Goal: Task Accomplishment & Management: Manage account settings

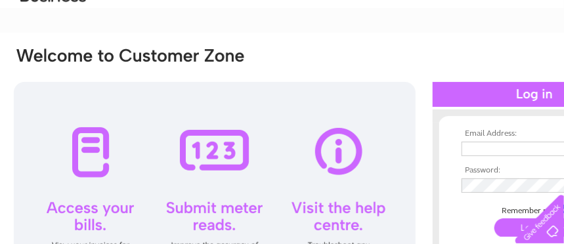
scroll to position [131, 0]
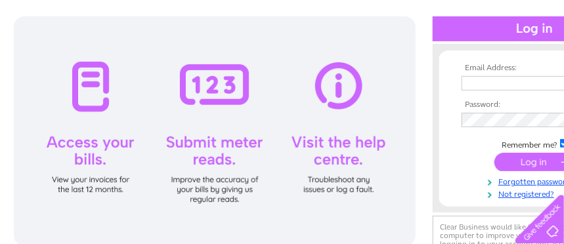
type input "[EMAIL_ADDRESS][DOMAIN_NAME]"
click at [522, 158] on input "submit" at bounding box center [535, 162] width 81 height 18
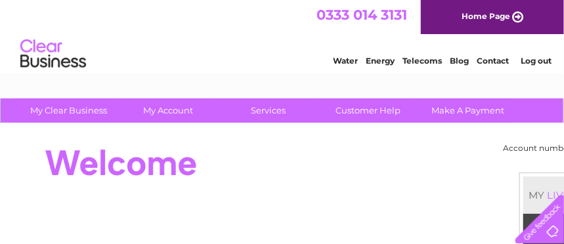
click at [344, 62] on link "Water" at bounding box center [345, 61] width 25 height 10
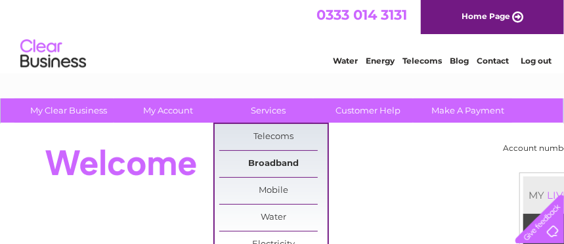
scroll to position [66, 0]
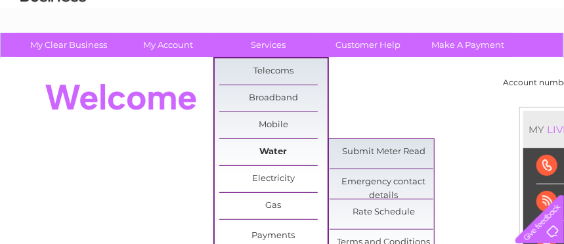
click at [271, 155] on link "Water" at bounding box center [273, 152] width 108 height 26
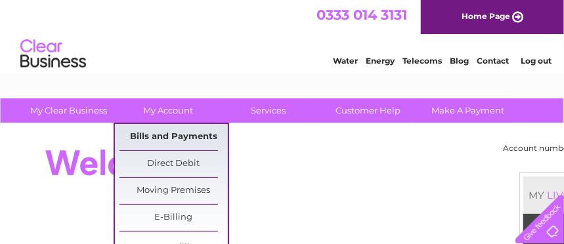
click at [162, 137] on link "Bills and Payments" at bounding box center [174, 137] width 108 height 26
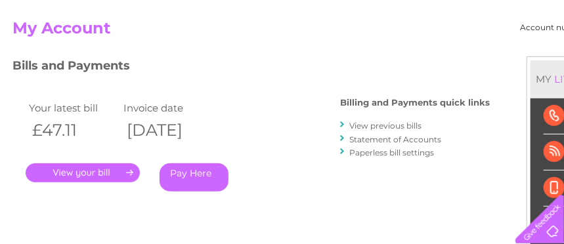
scroll to position [197, 0]
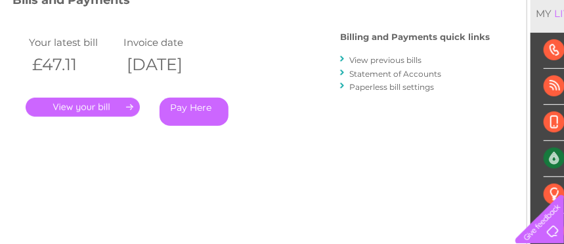
click at [85, 109] on link "." at bounding box center [83, 107] width 114 height 19
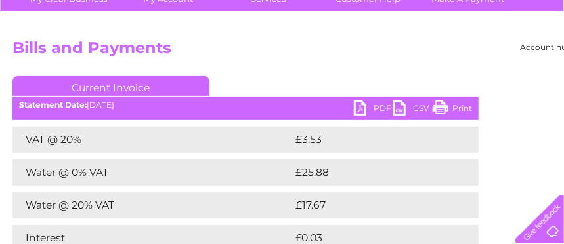
scroll to position [131, 0]
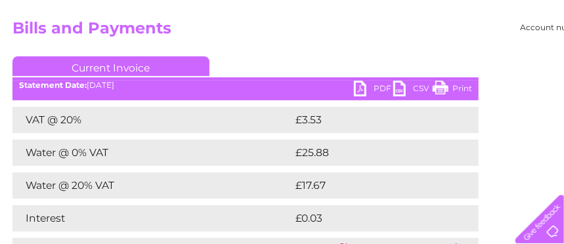
click at [377, 86] on link "PDF" at bounding box center [373, 90] width 39 height 19
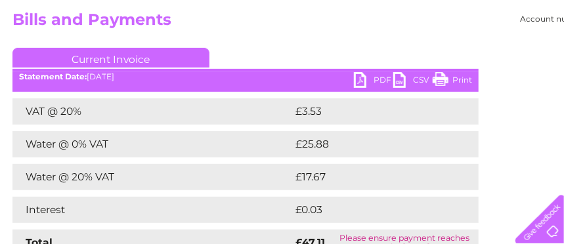
scroll to position [66, 0]
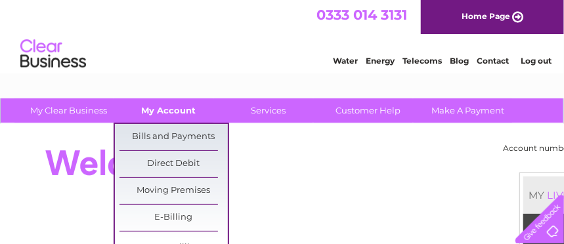
click at [168, 110] on link "My Account" at bounding box center [168, 111] width 108 height 24
click at [183, 134] on link "Bills and Payments" at bounding box center [174, 137] width 108 height 26
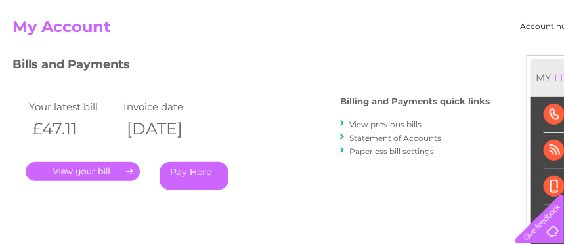
scroll to position [152, 0]
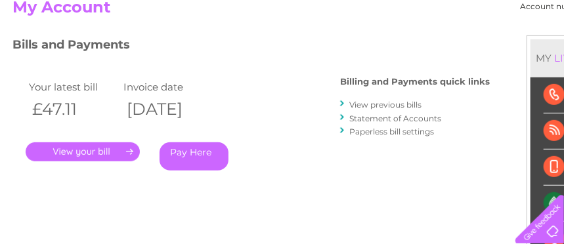
click at [369, 106] on link "View previous bills" at bounding box center [386, 105] width 72 height 10
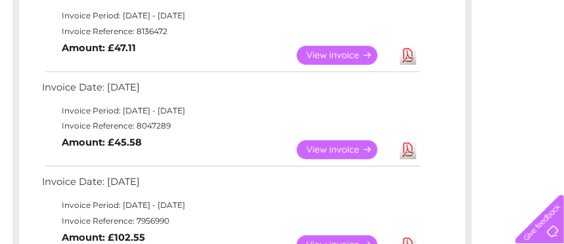
scroll to position [197, 0]
